Goal: Check status: Check status

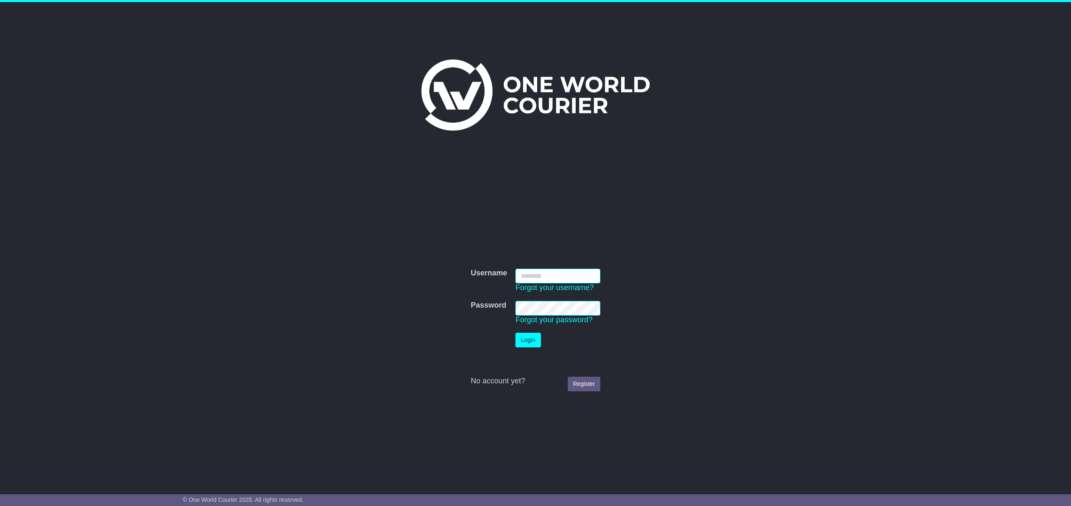
type input "**********"
click at [532, 341] on button "Login" at bounding box center [528, 340] width 25 height 15
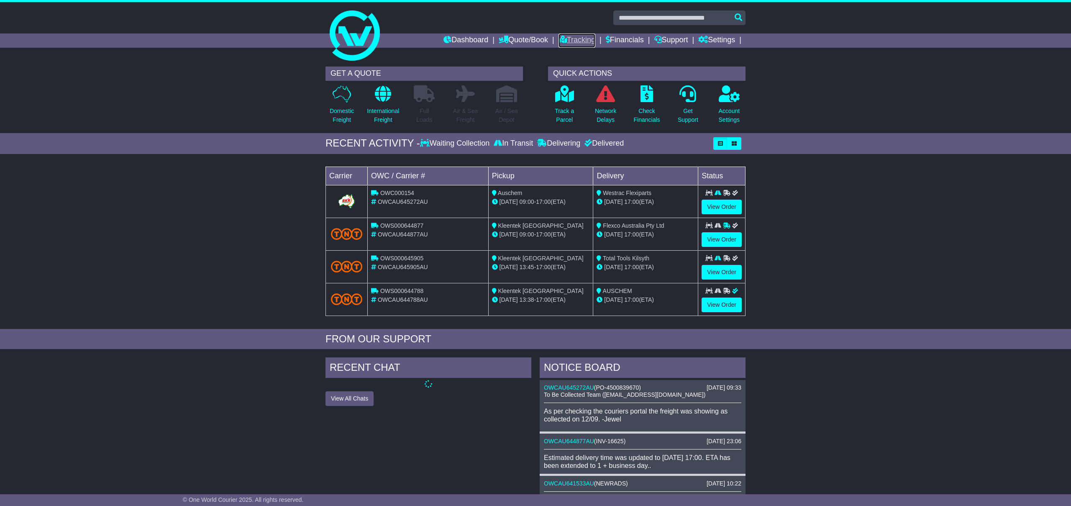
click at [581, 37] on link "Tracking" at bounding box center [577, 40] width 37 height 14
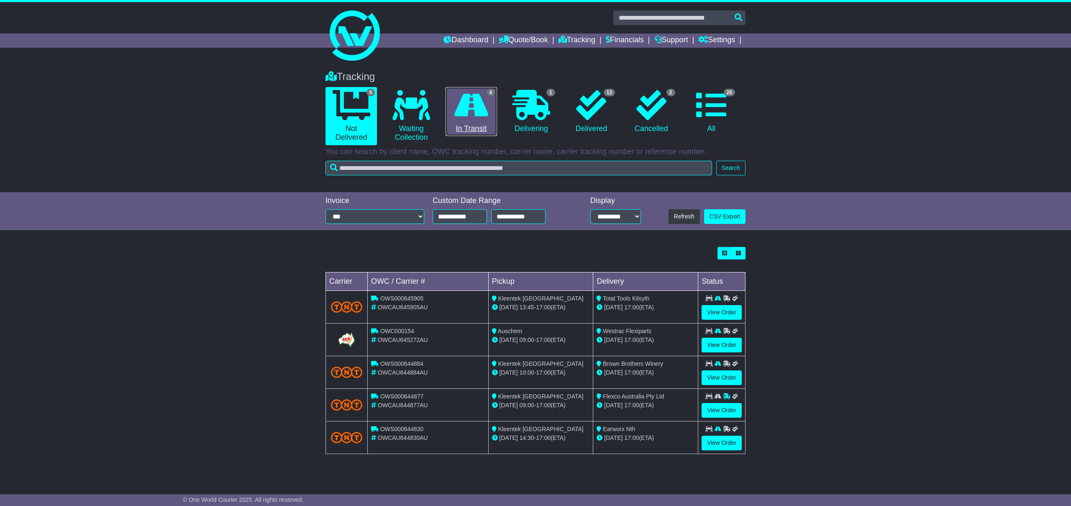
click at [476, 126] on link "4 In Transit" at bounding box center [471, 111] width 51 height 49
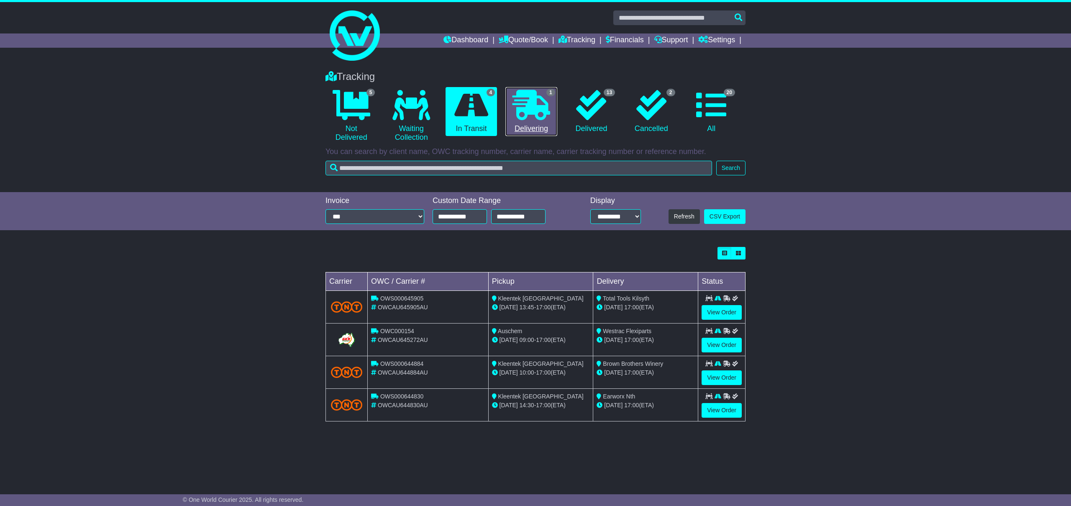
click at [535, 99] on icon at bounding box center [532, 105] width 38 height 30
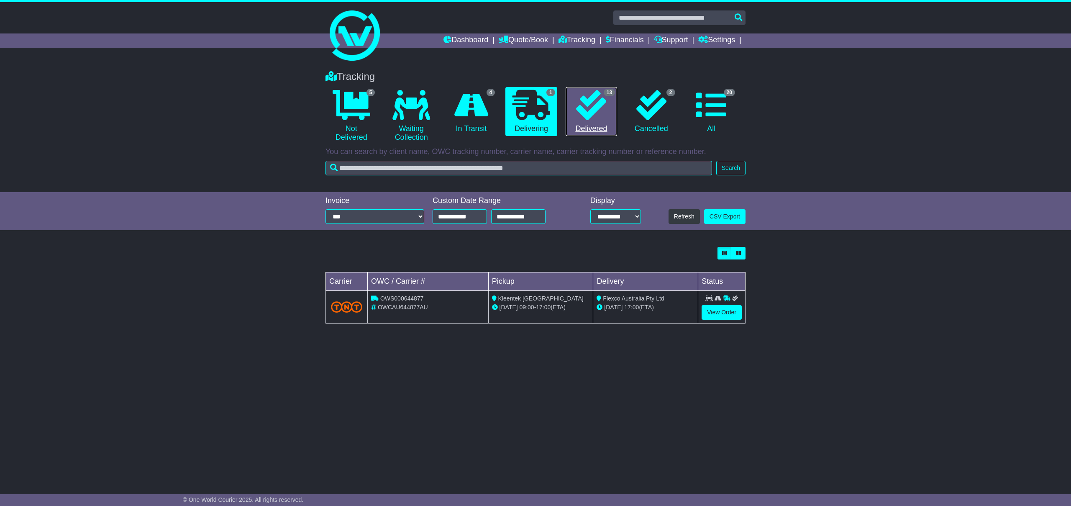
click at [581, 114] on icon at bounding box center [591, 105] width 30 height 30
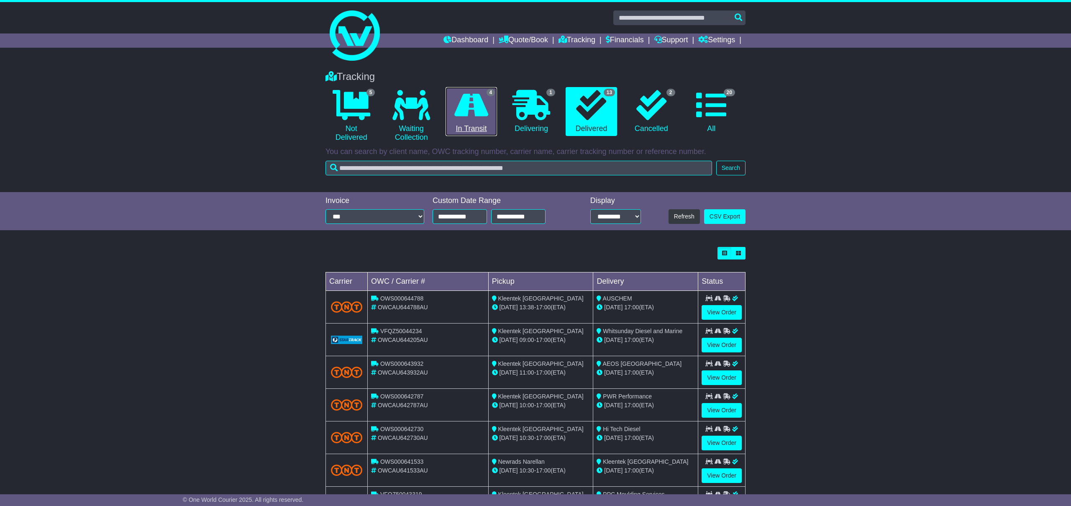
drag, startPoint x: 460, startPoint y: 124, endPoint x: 464, endPoint y: 126, distance: 4.9
click at [460, 124] on link "4 In Transit" at bounding box center [471, 111] width 51 height 49
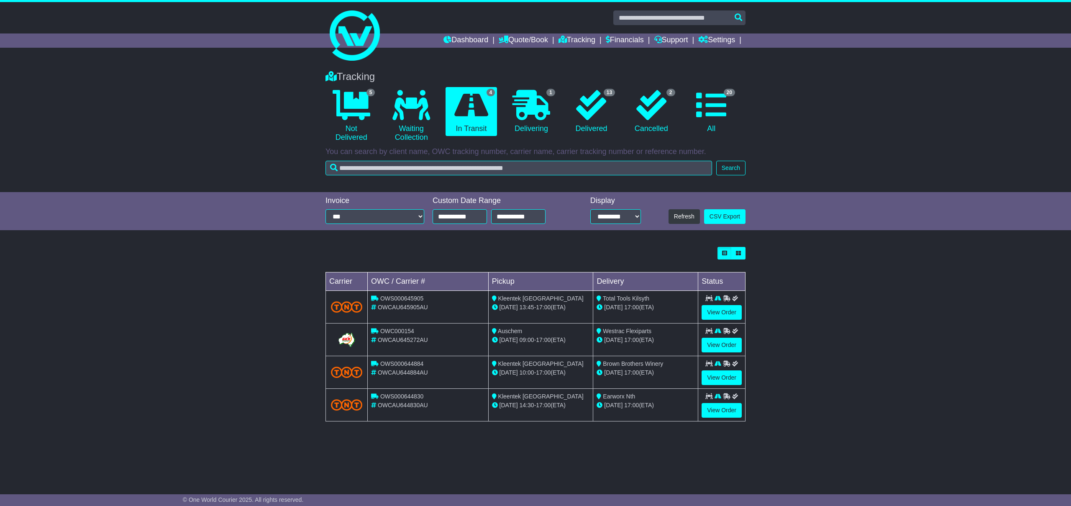
drag, startPoint x: 786, startPoint y: 330, endPoint x: 728, endPoint y: 323, distance: 58.1
click at [785, 330] on div "Loading... No bookings found Carrier OWC / Carrier # Pickup Delivery Status OWS…" at bounding box center [535, 339] width 1071 height 192
click at [725, 318] on link "View Order" at bounding box center [722, 312] width 40 height 15
drag, startPoint x: 728, startPoint y: 313, endPoint x: 742, endPoint y: 327, distance: 19.2
click at [728, 313] on link "View Order" at bounding box center [722, 312] width 40 height 15
